Goal: Task Accomplishment & Management: Use online tool/utility

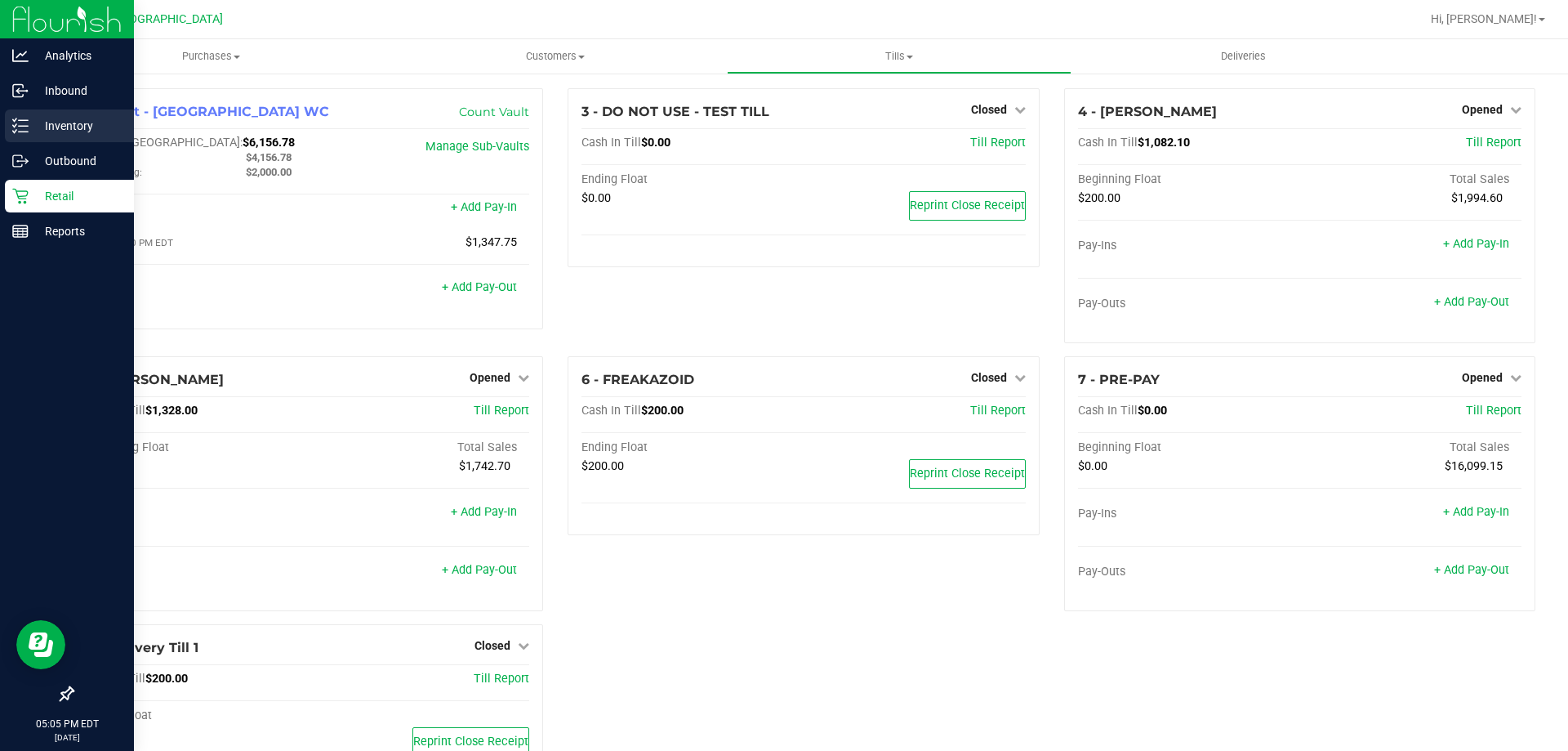
click at [53, 132] on p "Inventory" at bounding box center [78, 126] width 98 height 20
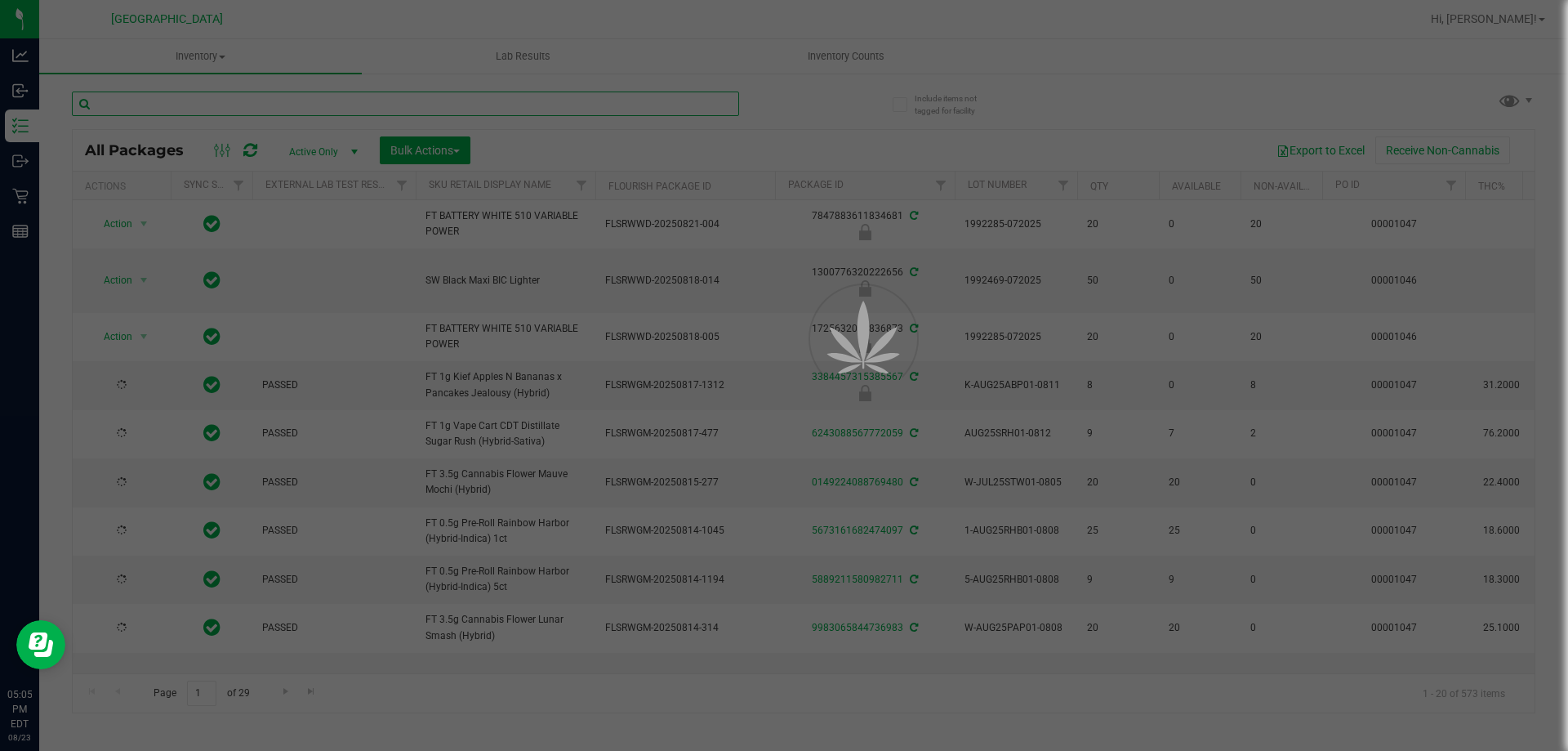
drag, startPoint x: 114, startPoint y: 123, endPoint x: 266, endPoint y: 97, distance: 154.2
click at [266, 104] on input "text" at bounding box center [405, 104] width 667 height 25
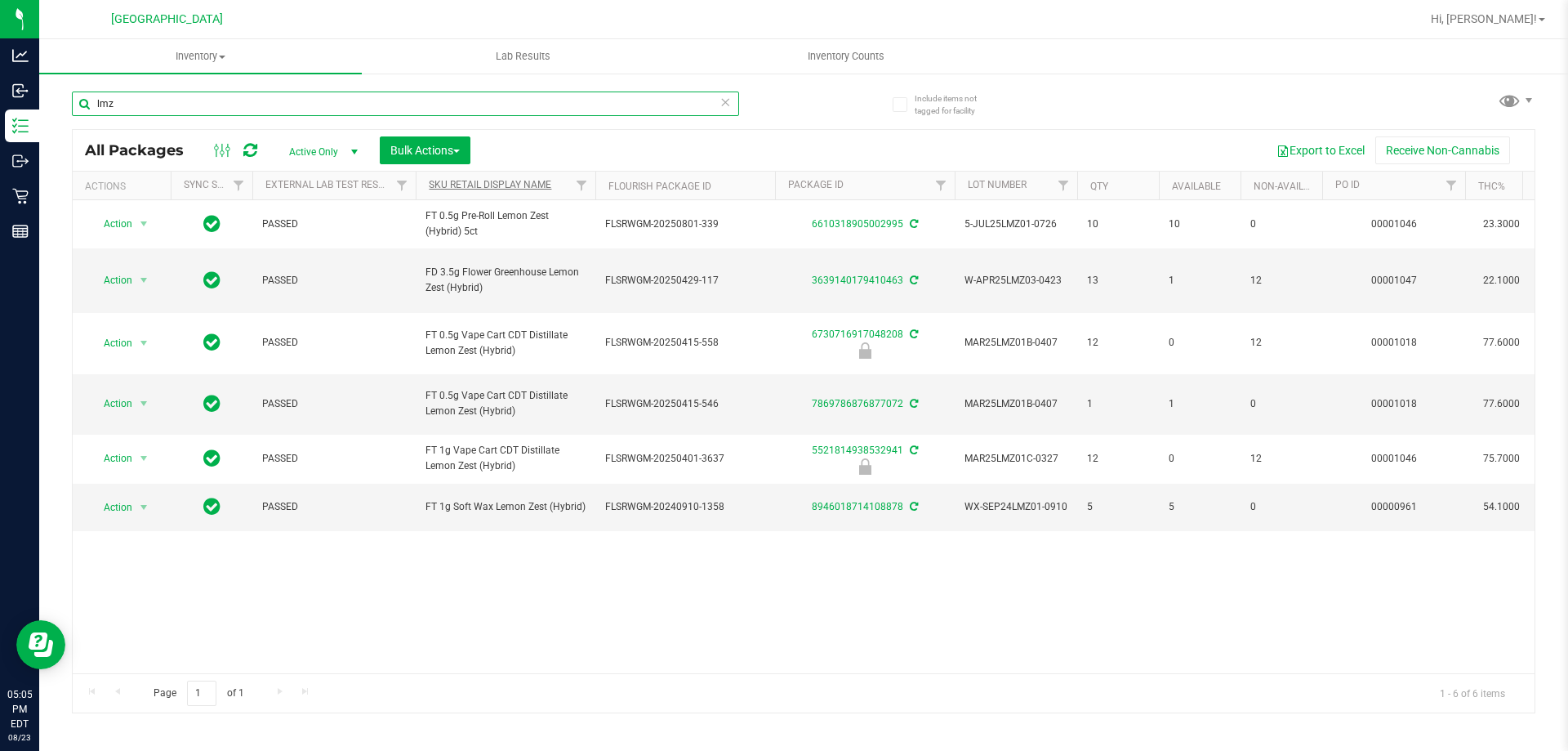
type input "lmz"
click at [505, 179] on link "Sku Retail Display Name" at bounding box center [489, 184] width 122 height 11
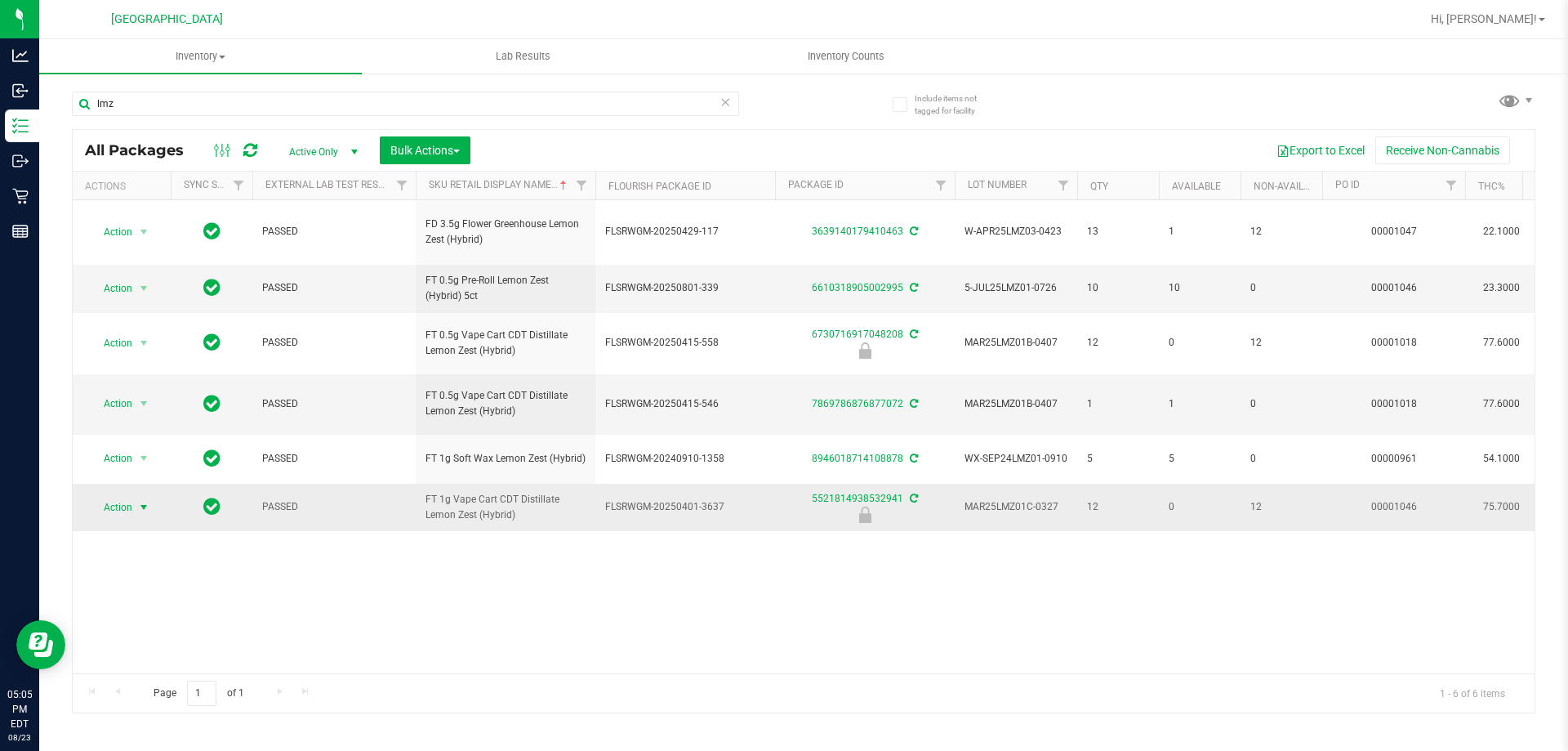
click at [125, 503] on span "Action" at bounding box center [111, 507] width 44 height 23
click at [102, 680] on li "Unlock package" at bounding box center [142, 692] width 104 height 25
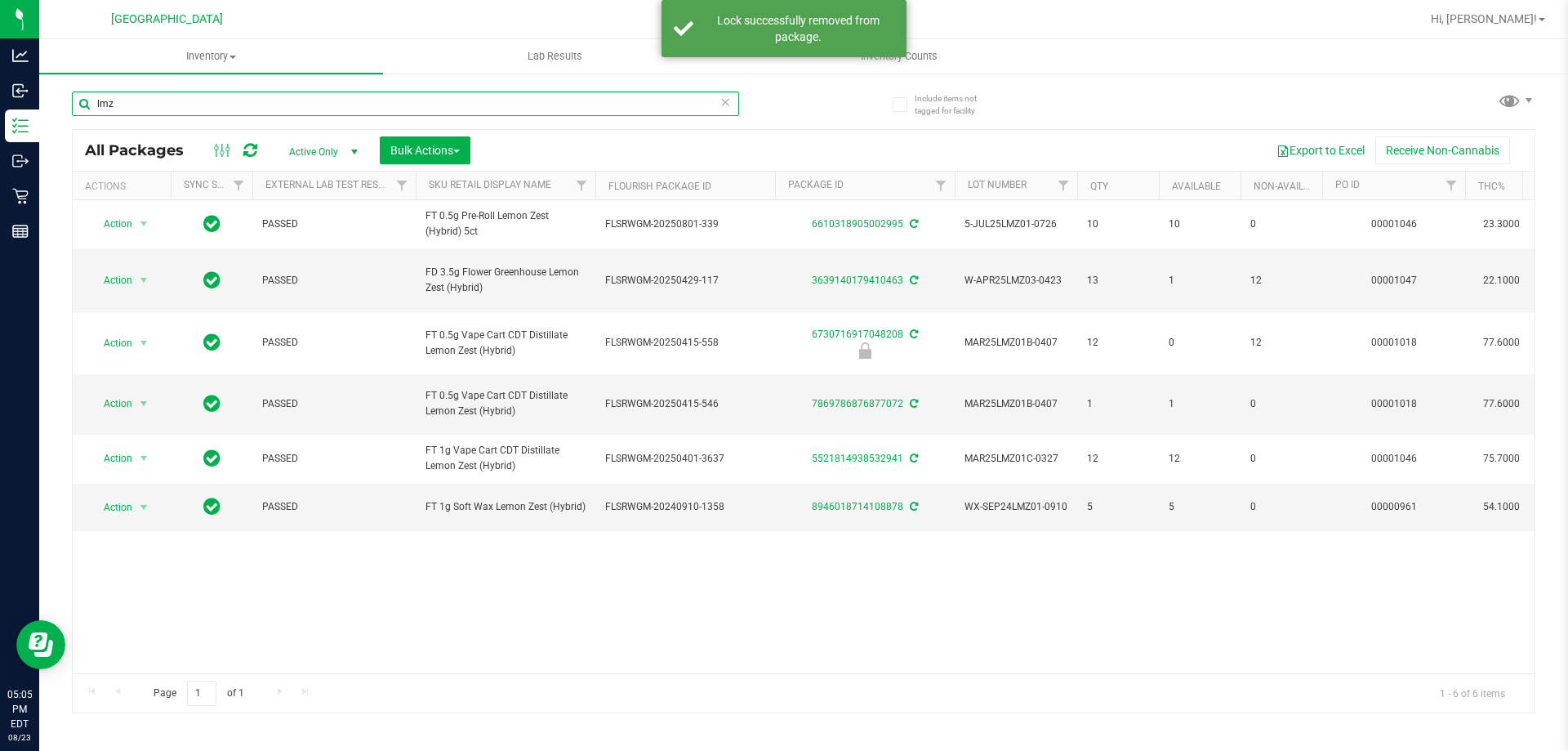
drag, startPoint x: 0, startPoint y: -20, endPoint x: 0, endPoint y: -99, distance: 79.0
click at [0, 0] on html "Analytics Inbound Inventory Outbound Retail Reports 05:05 PM EDT [DATE] 08/23 […" at bounding box center [784, 375] width 1568 height 751
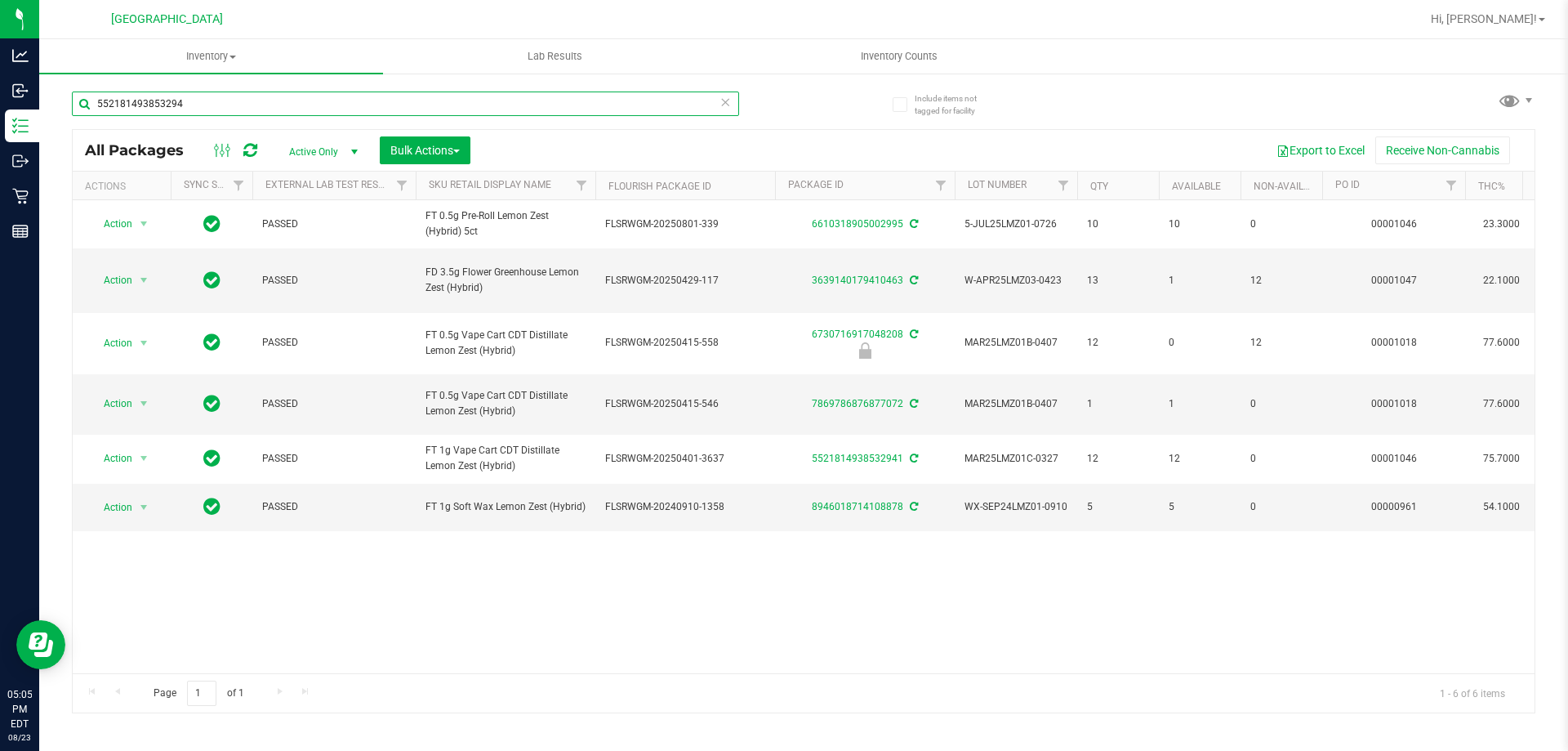
type input "5521814938532941"
